Goal: Transaction & Acquisition: Purchase product/service

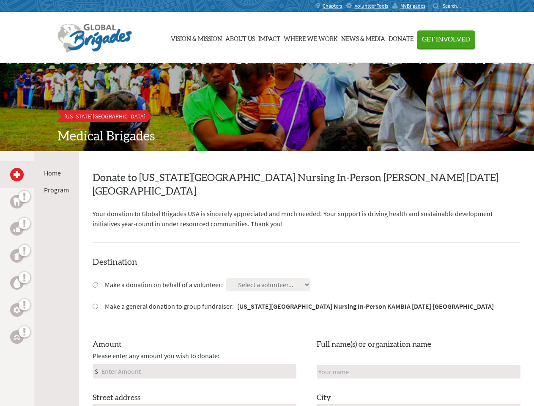
click at [467, 6] on div "Search for:" at bounding box center [450, 6] width 34 height 7
click at [470, 39] on span "Get Involved" at bounding box center [446, 39] width 48 height 7
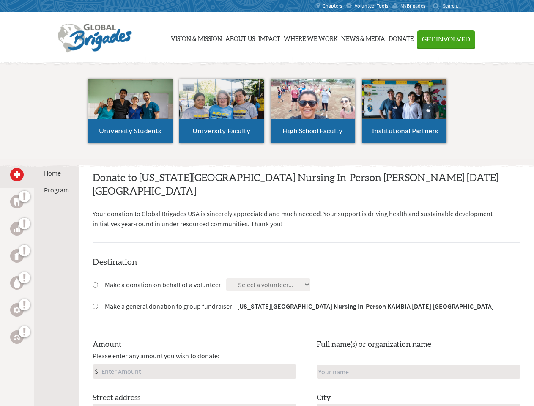
click at [267, 107] on li "High School Faculty" at bounding box center [312, 111] width 91 height 78
click at [39, 278] on div "Home Program" at bounding box center [56, 354] width 45 height 406
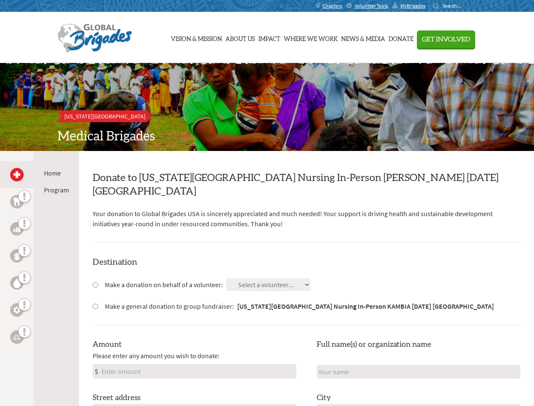
click at [95, 282] on input "Make a donation on behalf of a volunteer:" at bounding box center [95, 284] width 5 height 5
radio input "true"
click at [95, 303] on input "Make a general donation to group fundraiser: [US_STATE] Mesa University Nursing…" at bounding box center [95, 305] width 5 height 5
radio input "true"
